Goal: Task Accomplishment & Management: Manage account settings

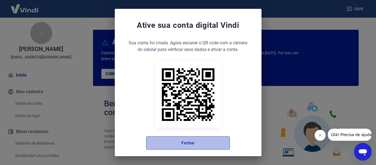
click at [189, 146] on button "Fechar" at bounding box center [188, 142] width 84 height 13
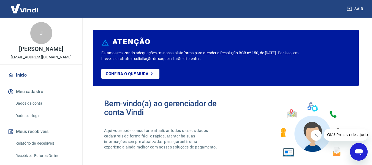
click at [355, 136] on span "Olá! Precisa de ajuda?" at bounding box center [348, 135] width 43 height 4
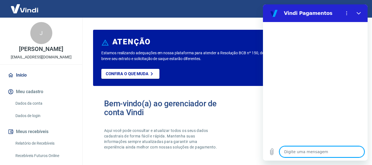
click at [304, 150] on textarea at bounding box center [322, 151] width 85 height 11
type textarea "b"
type textarea "x"
type textarea "bO"
type textarea "x"
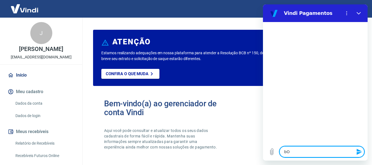
type textarea "bOM"
type textarea "x"
type textarea "bOM"
type textarea "x"
type textarea "bOM D"
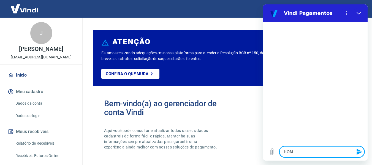
type textarea "x"
type textarea "bOM DI"
type textarea "x"
type textarea "bOM DIA"
type textarea "x"
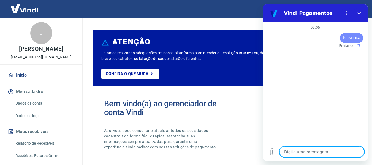
type textarea "x"
type textarea "p"
type textarea "x"
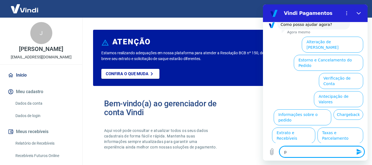
scroll to position [182, 0]
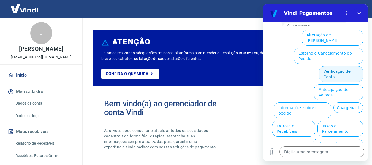
click at [341, 66] on button "Verificação de Conta" at bounding box center [341, 74] width 44 height 16
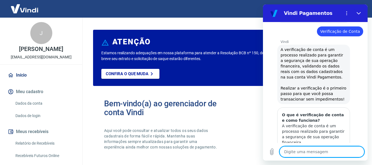
scroll to position [236, 0]
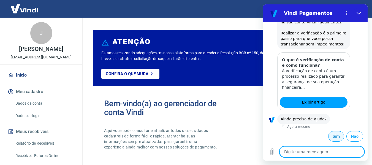
click at [332, 135] on button "Sim" at bounding box center [336, 136] width 16 height 10
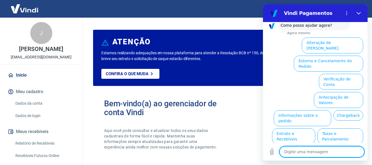
scroll to position [512, 0]
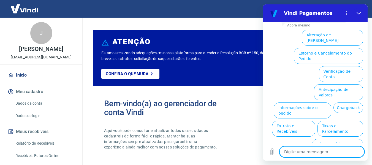
click at [286, 122] on ul "Alteração de Dados Cadastrais Estorno e Cancelamento do Pedido Verificação de C…" at bounding box center [316, 100] width 96 height 145
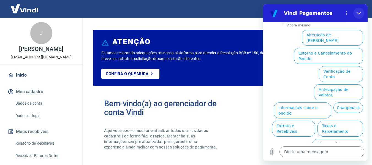
click at [358, 14] on icon "Fechar" at bounding box center [359, 13] width 4 height 2
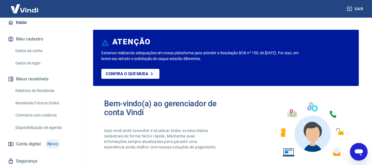
scroll to position [77, 0]
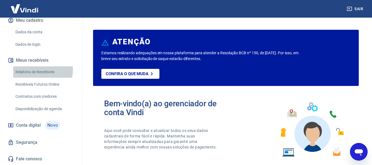
click at [40, 70] on link "Relatório de Recebíveis" at bounding box center [44, 71] width 63 height 11
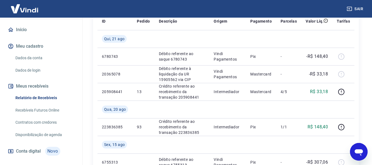
scroll to position [55, 0]
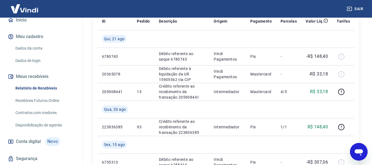
click at [43, 106] on link "Recebíveis Futuros Online" at bounding box center [44, 100] width 63 height 11
type textarea "x"
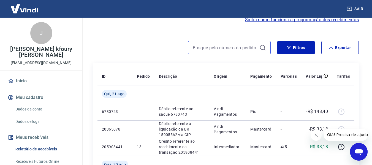
click at [236, 48] on input at bounding box center [225, 48] width 64 height 8
type input "61"
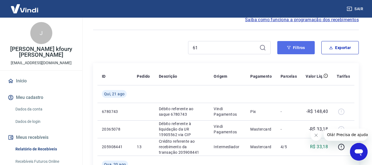
click at [293, 46] on button "Filtros" at bounding box center [295, 47] width 37 height 13
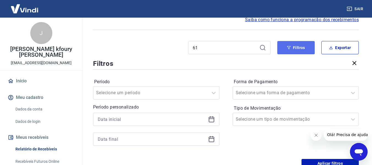
click at [307, 48] on button "Filtros" at bounding box center [295, 47] width 37 height 13
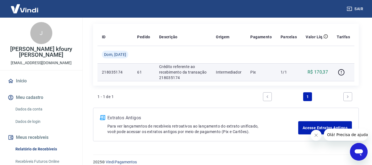
scroll to position [74, 0]
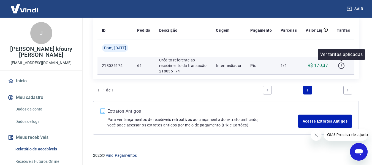
click at [340, 67] on icon "button" at bounding box center [341, 65] width 7 height 7
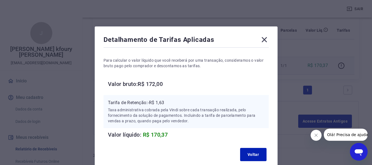
click at [264, 39] on icon at bounding box center [264, 39] width 5 height 5
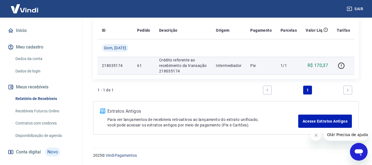
scroll to position [77, 0]
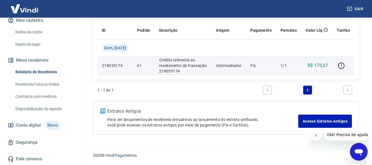
drag, startPoint x: 37, startPoint y: 82, endPoint x: 93, endPoint y: 109, distance: 61.7
click at [37, 82] on link "Recebíveis Futuros Online" at bounding box center [44, 84] width 63 height 11
